Goal: Transaction & Acquisition: Purchase product/service

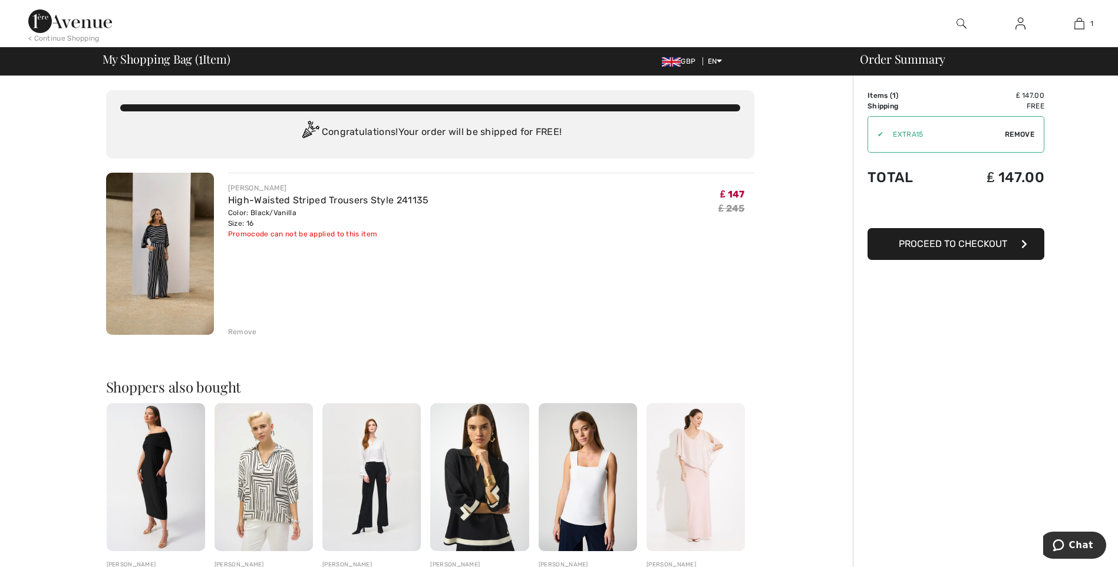
click at [160, 239] on img at bounding box center [160, 254] width 108 height 162
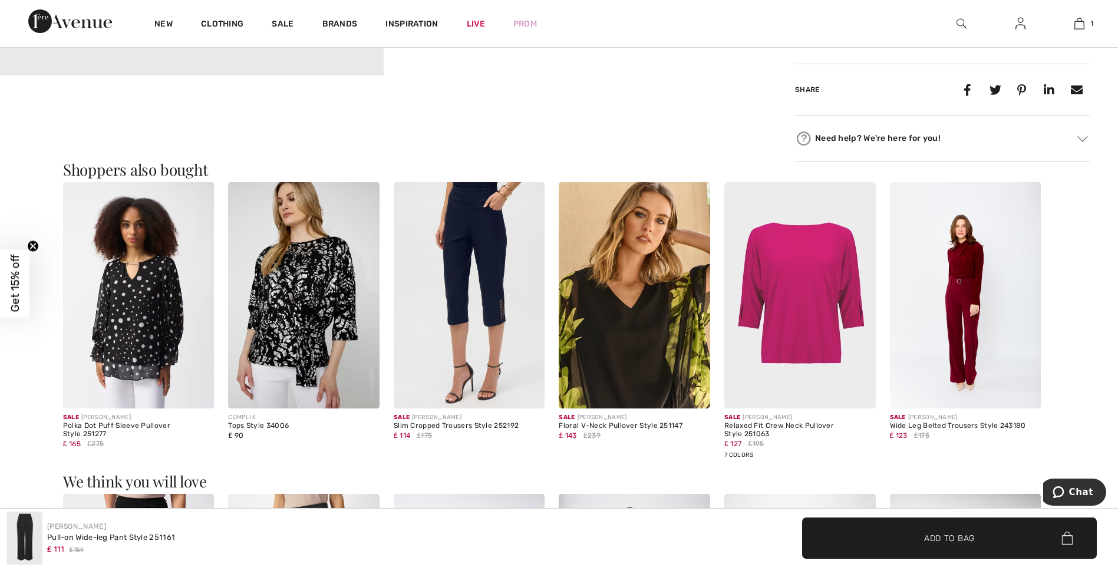
scroll to position [471, 0]
